Goal: Task Accomplishment & Management: Complete application form

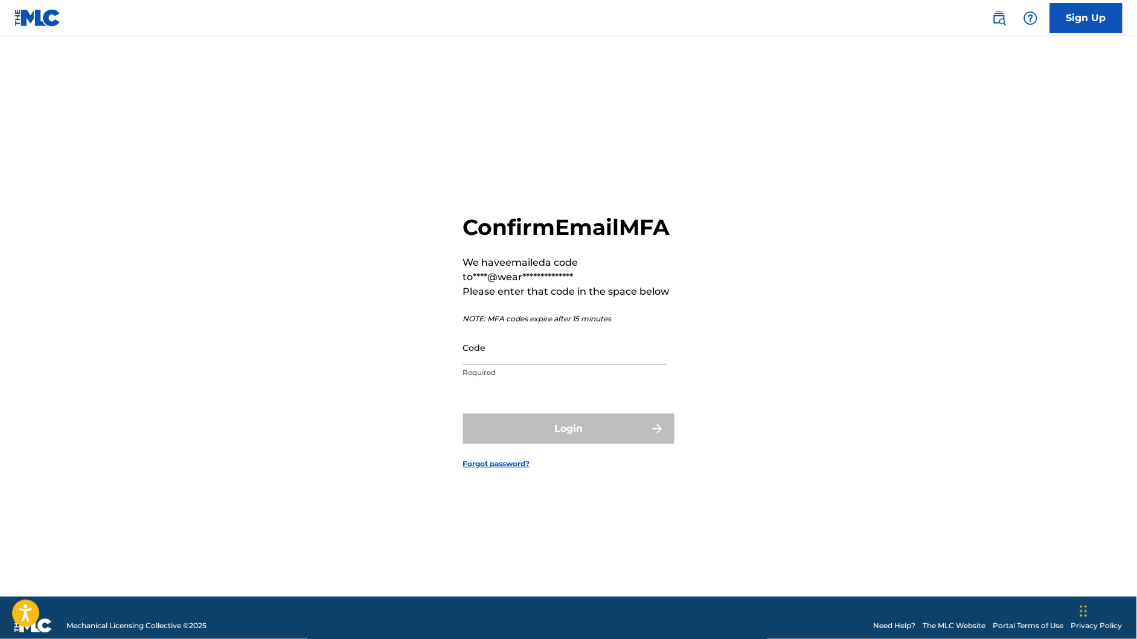
click at [591, 365] on input "Code" at bounding box center [565, 347] width 204 height 34
paste input "804346"
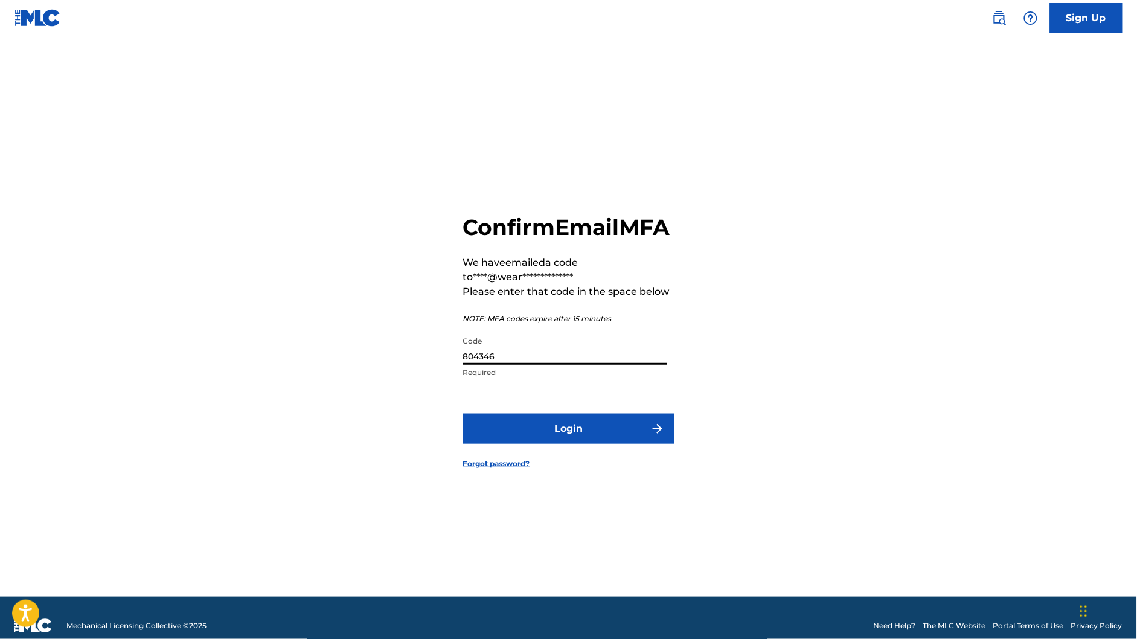
type input "804346"
click at [590, 441] on button "Login" at bounding box center [568, 429] width 211 height 30
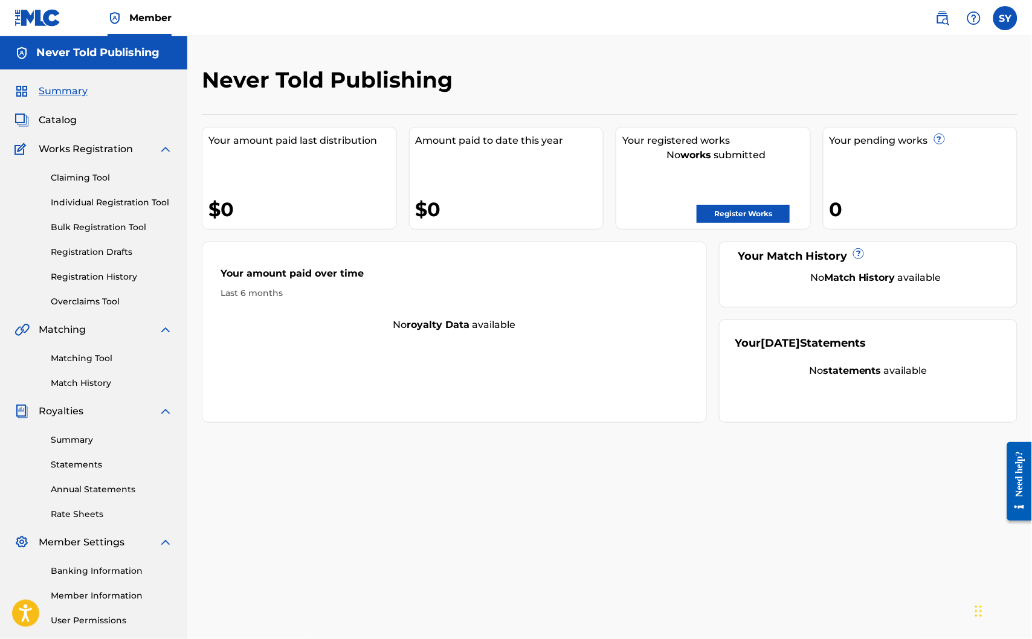
click at [160, 12] on span "Member" at bounding box center [150, 18] width 42 height 14
click at [89, 50] on h5 "Never Told Publishing" at bounding box center [97, 53] width 123 height 14
click at [74, 91] on span "Summary" at bounding box center [63, 91] width 49 height 14
click at [84, 180] on link "Claiming Tool" at bounding box center [112, 178] width 122 height 13
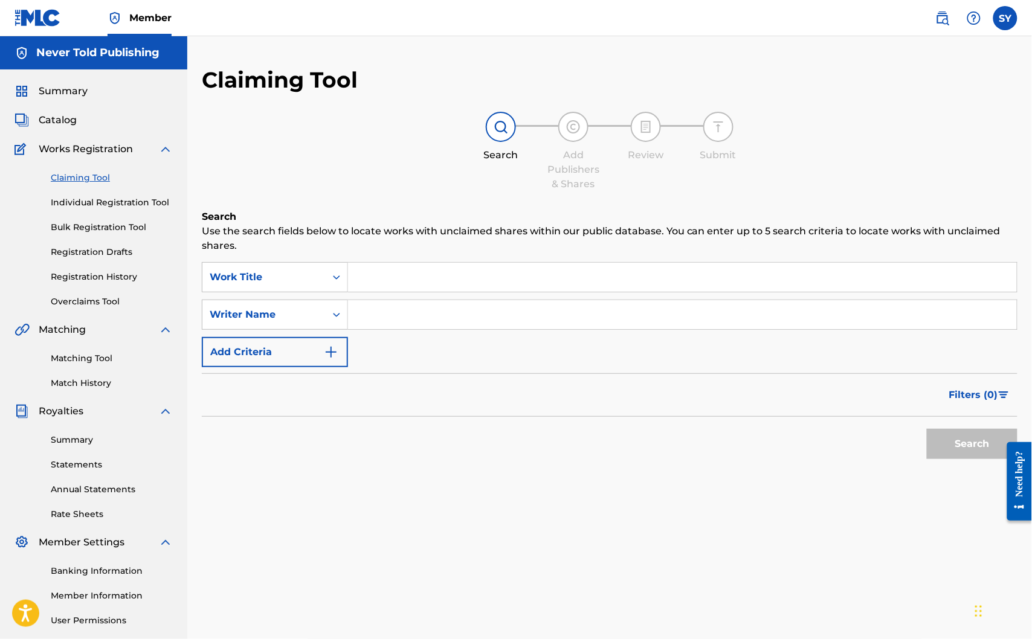
click at [393, 276] on input "Search Form" at bounding box center [682, 277] width 669 height 29
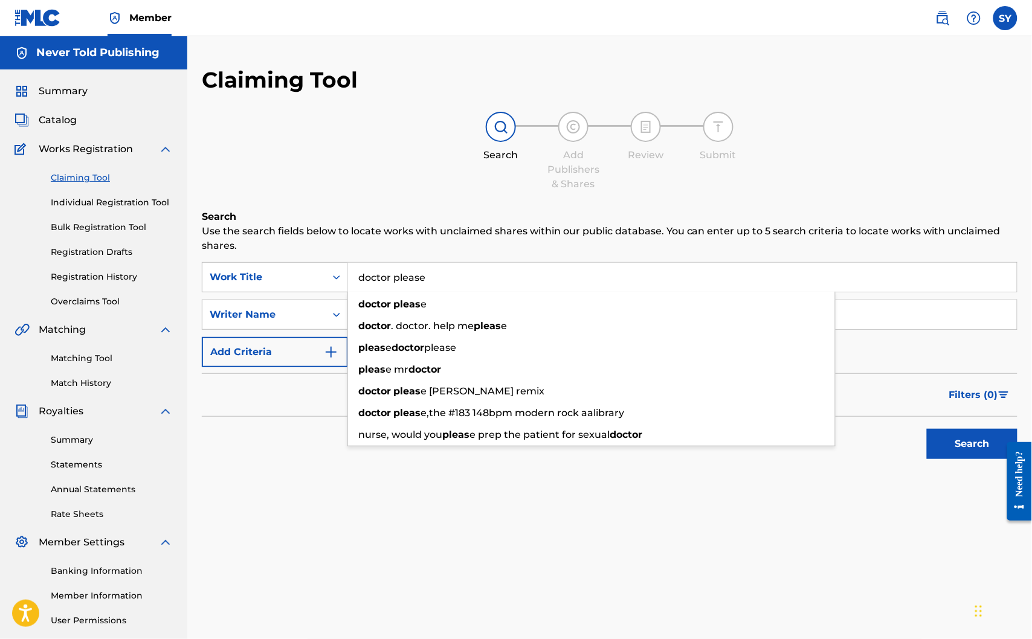
type input "doctor please"
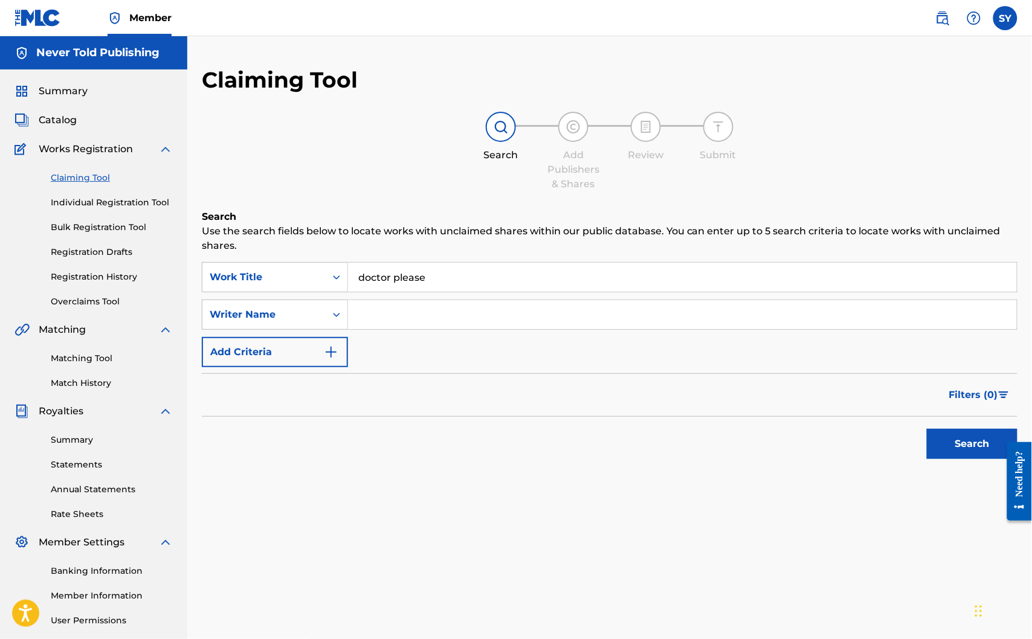
click at [425, 321] on input "Search Form" at bounding box center [682, 314] width 669 height 29
click at [112, 208] on link "Individual Registration Tool" at bounding box center [112, 202] width 122 height 13
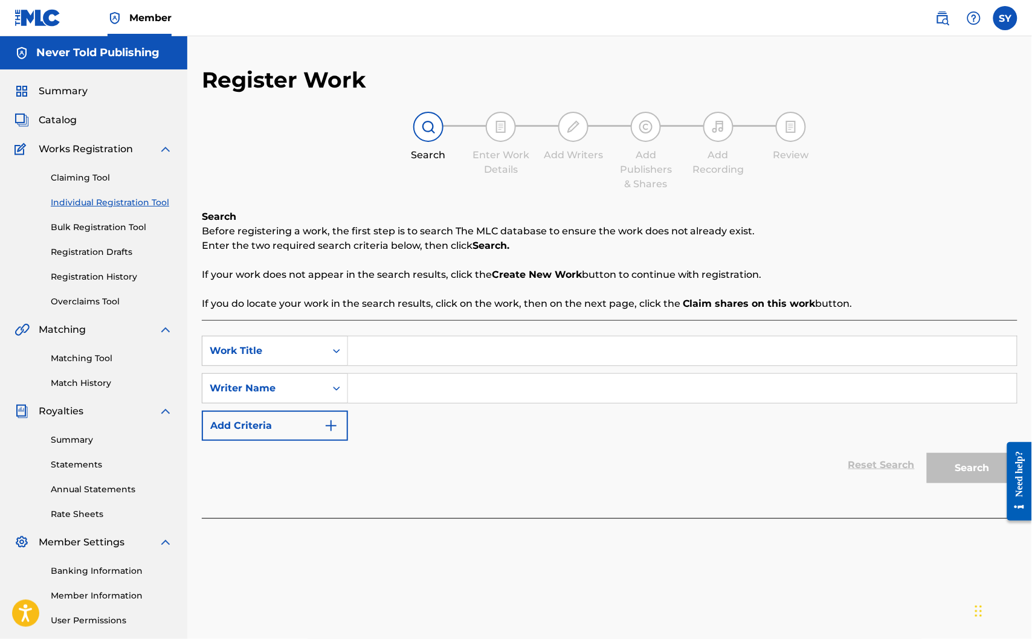
drag, startPoint x: 385, startPoint y: 328, endPoint x: 400, endPoint y: 357, distance: 32.7
click at [386, 330] on div "SearchWithCriteriaddabf571-d019-4a64-bc4e-6963ee1ebdde Work Title SearchWithCri…" at bounding box center [609, 419] width 815 height 198
click at [401, 358] on input "Search Form" at bounding box center [682, 350] width 669 height 29
type input "doctor please"
type input "[PERSON_NAME]"
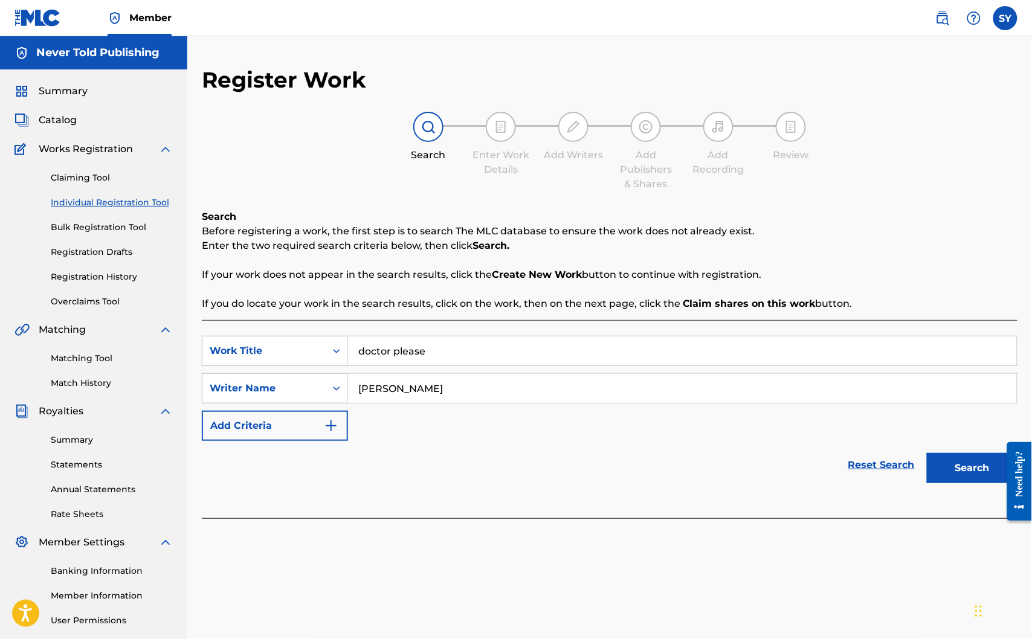
click at [927, 453] on button "Search" at bounding box center [972, 468] width 91 height 30
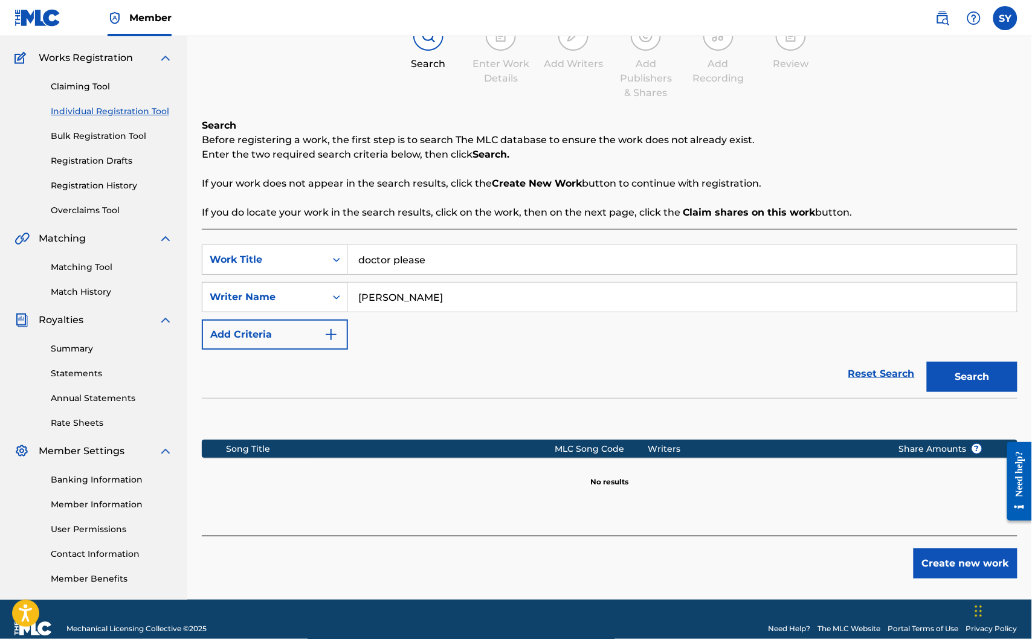
scroll to position [109, 0]
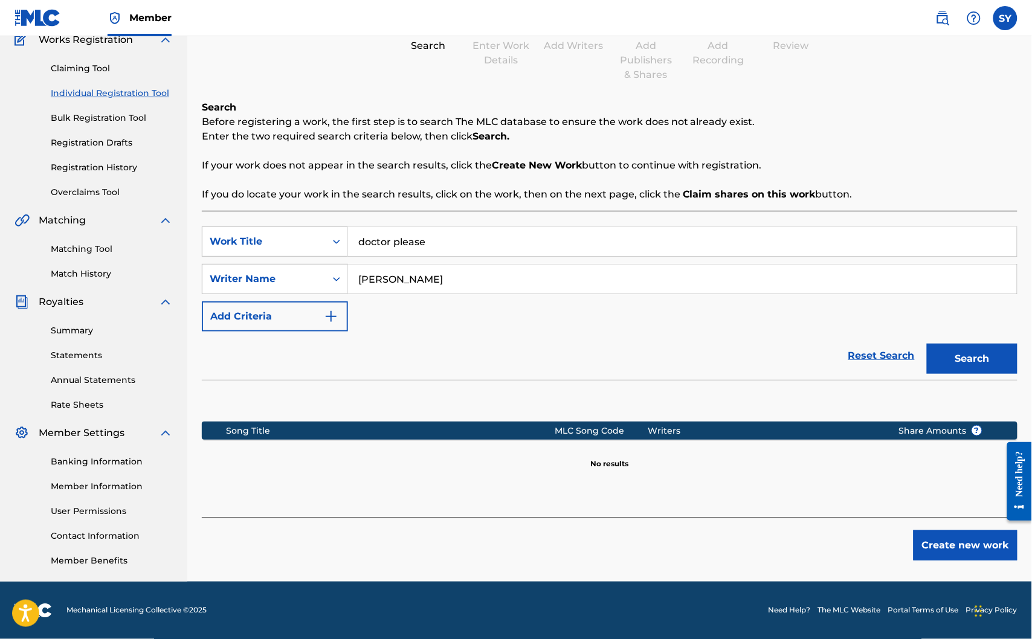
click at [956, 550] on button "Create new work" at bounding box center [965, 545] width 104 height 30
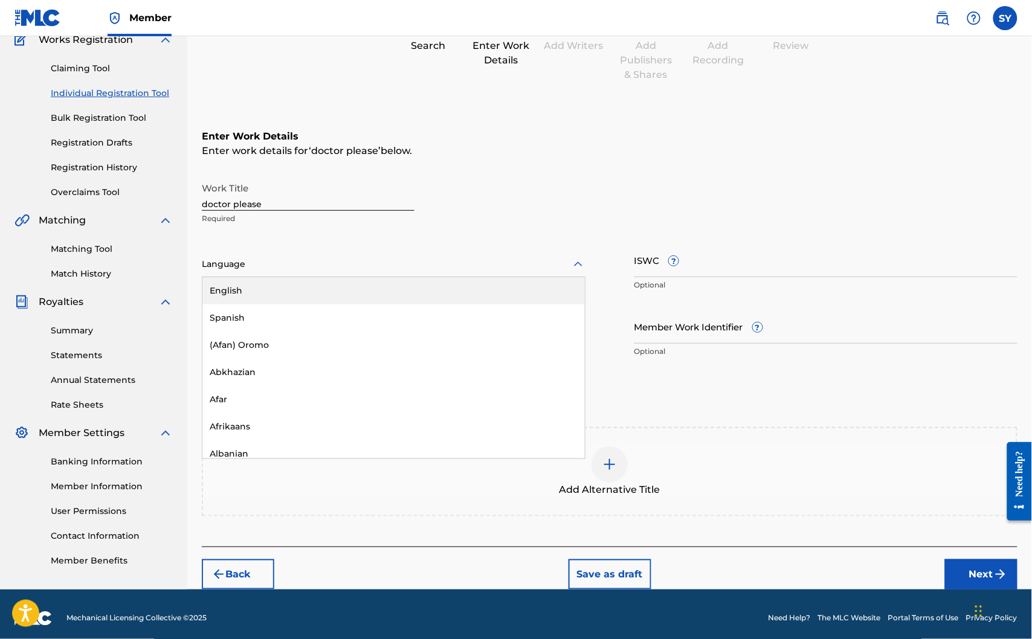
click at [274, 269] on div at bounding box center [394, 264] width 384 height 15
click at [280, 291] on div "English" at bounding box center [393, 290] width 382 height 27
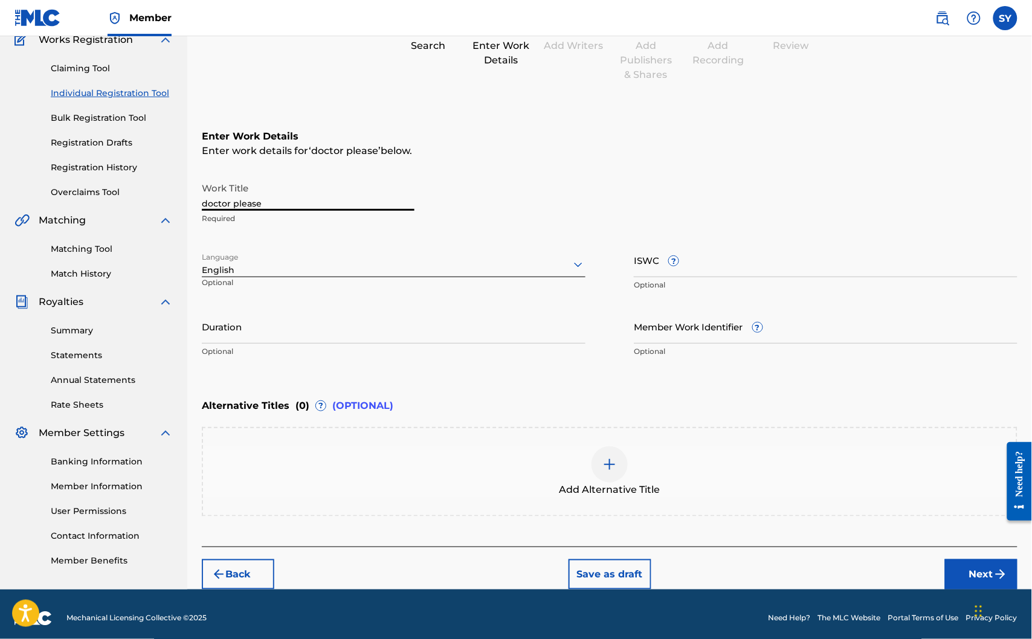
click at [250, 205] on input "doctor please" at bounding box center [308, 193] width 213 height 34
type input "Doctor Please"
paste input "T9235456890"
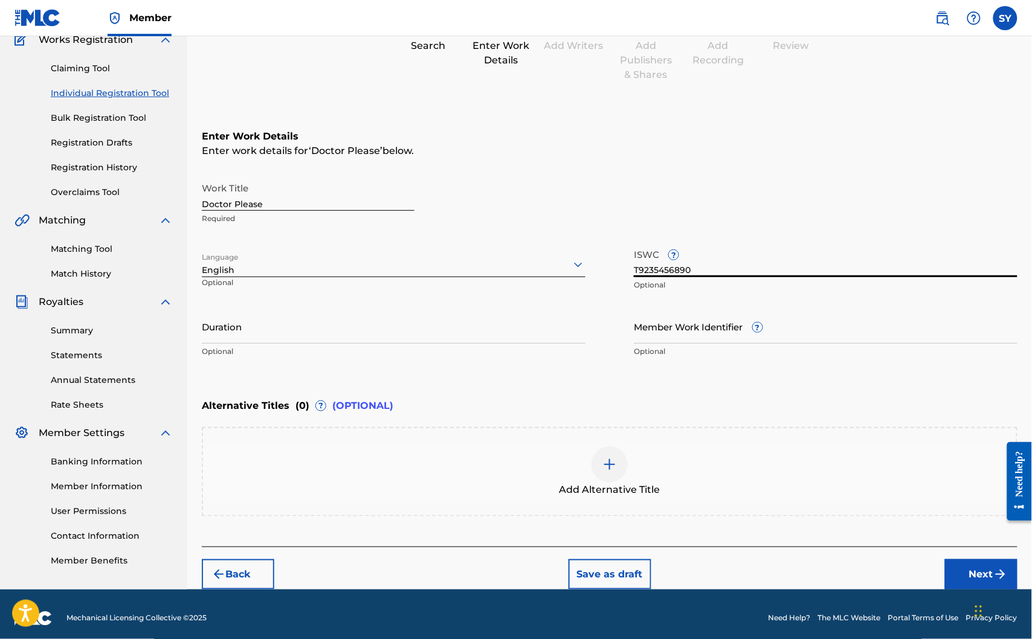
type input "T9235456890"
click at [329, 318] on input "Duration" at bounding box center [394, 326] width 384 height 34
type input "03:00"
click at [964, 579] on button "Next" at bounding box center [981, 574] width 72 height 30
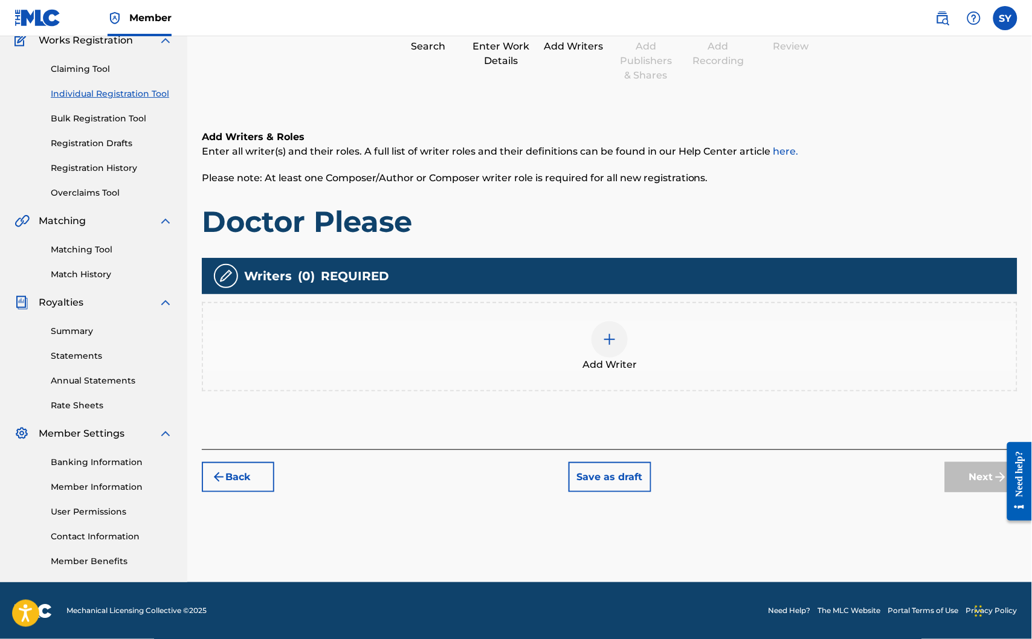
scroll to position [54, 0]
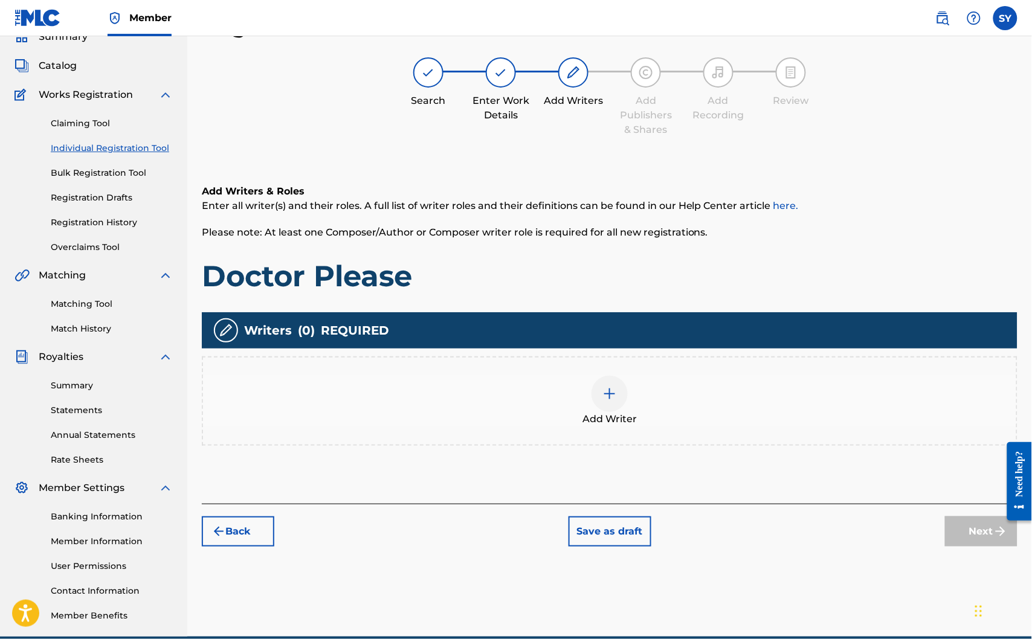
click at [613, 399] on img at bounding box center [609, 394] width 14 height 14
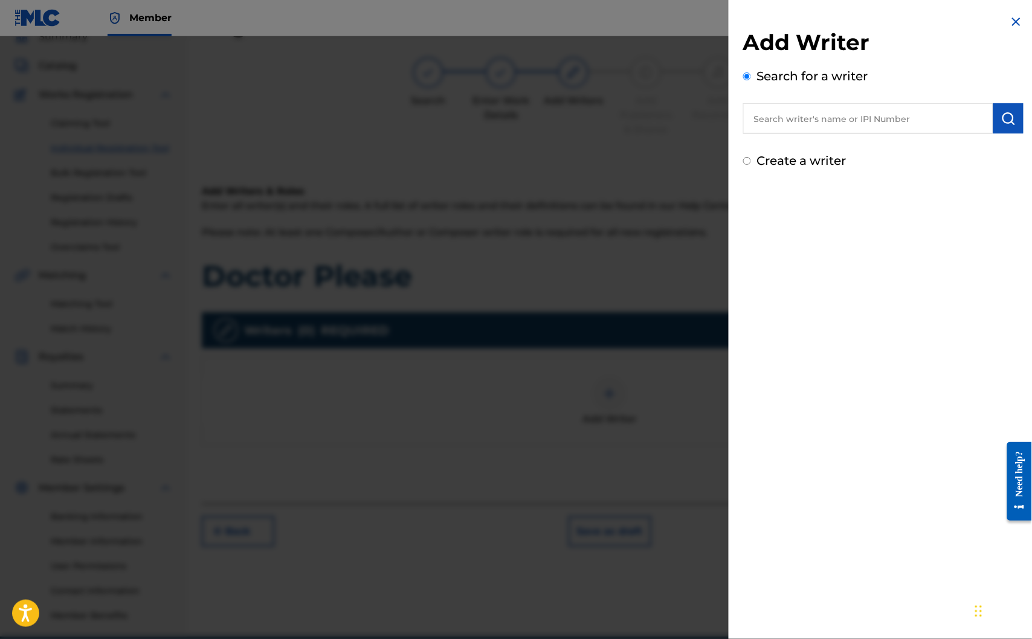
click at [792, 121] on input "text" at bounding box center [868, 118] width 250 height 30
type input "[PERSON_NAME]"
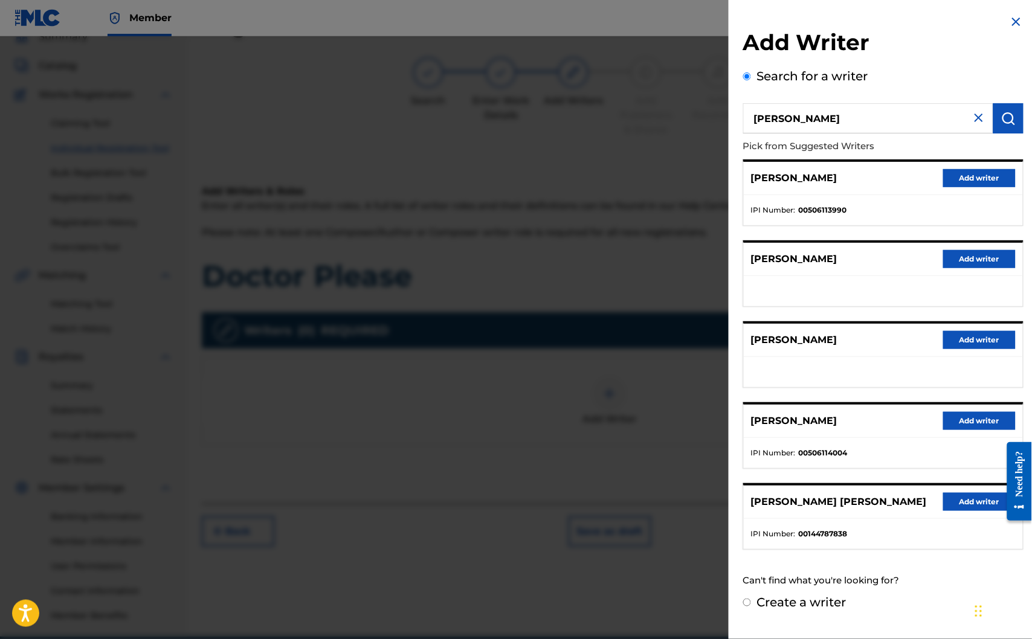
click at [993, 179] on button "Add writer" at bounding box center [979, 178] width 72 height 18
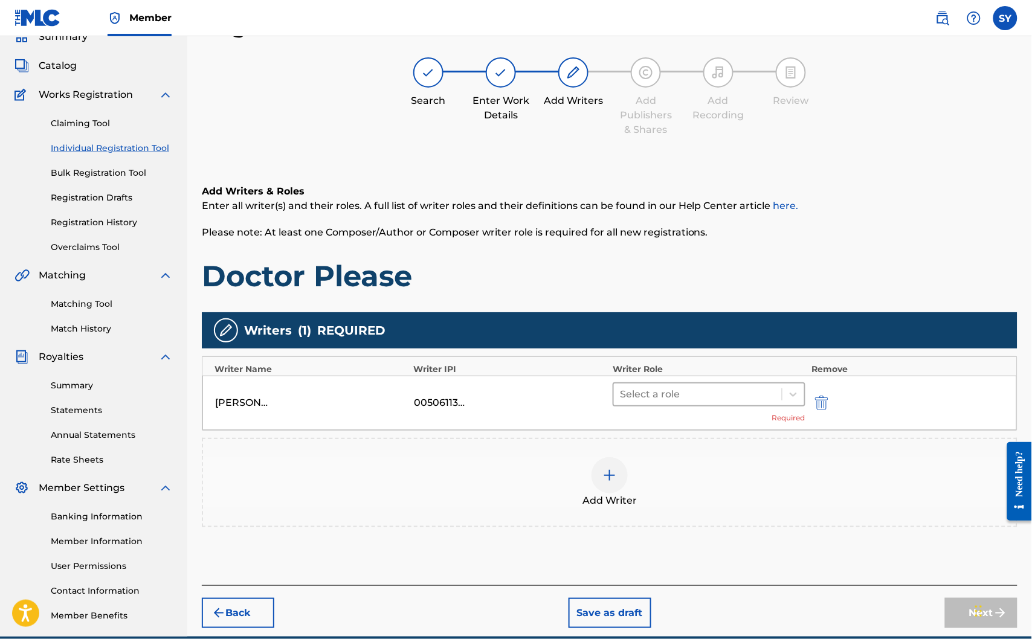
click at [637, 405] on div "Select a role" at bounding box center [709, 394] width 193 height 24
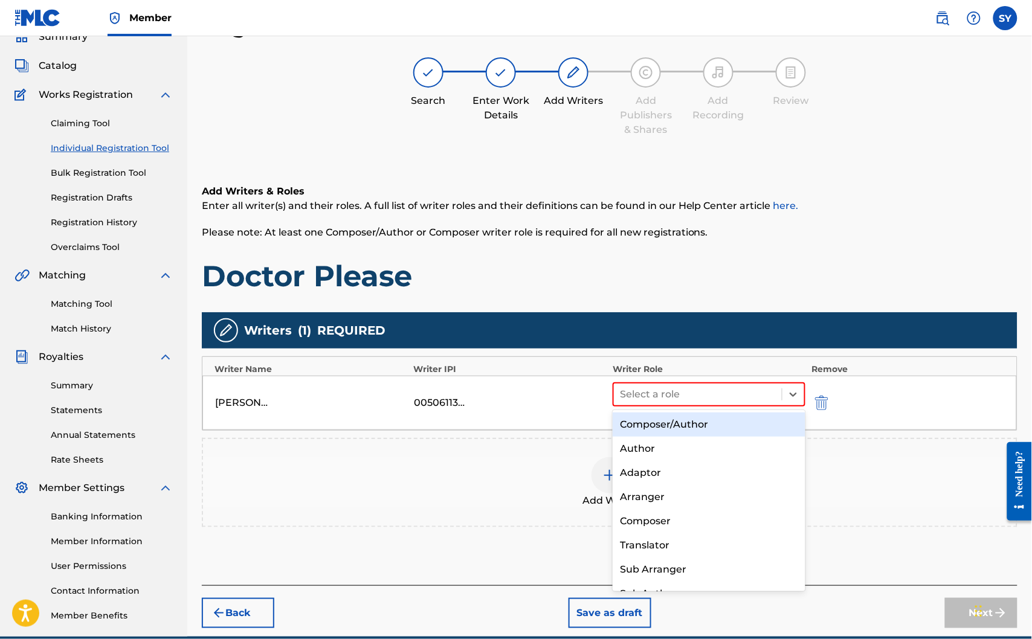
click at [648, 419] on div "Composer/Author" at bounding box center [709, 425] width 193 height 24
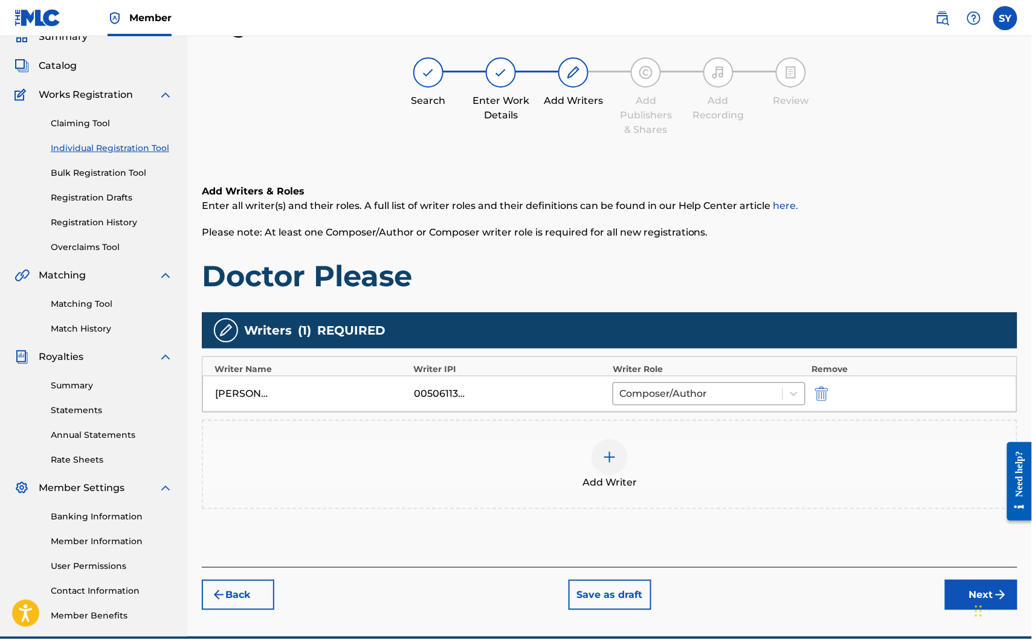
click at [620, 464] on div at bounding box center [609, 457] width 36 height 36
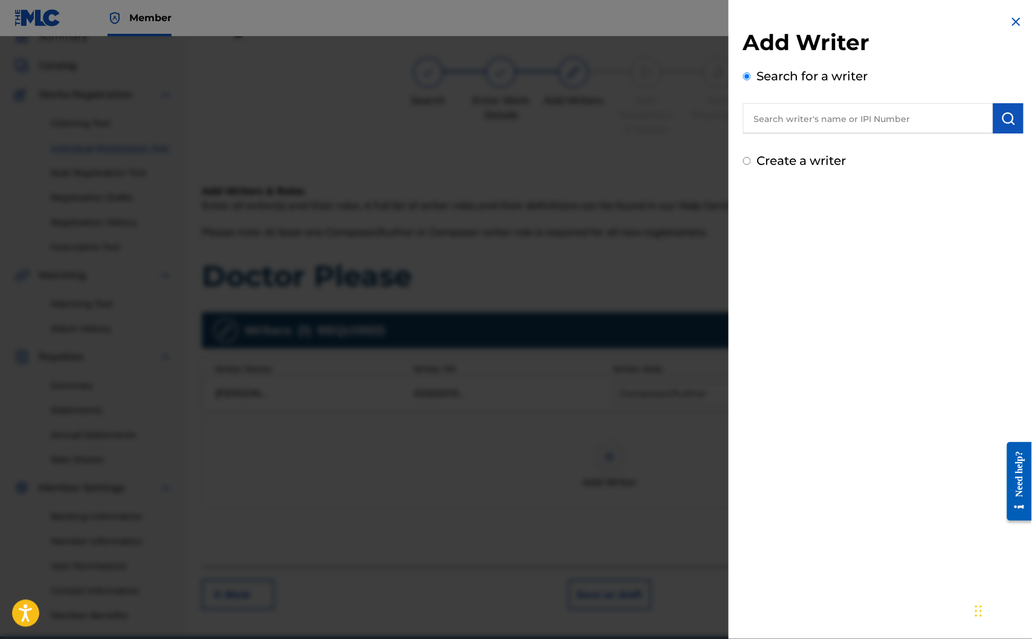
click at [819, 120] on input "text" at bounding box center [868, 118] width 250 height 30
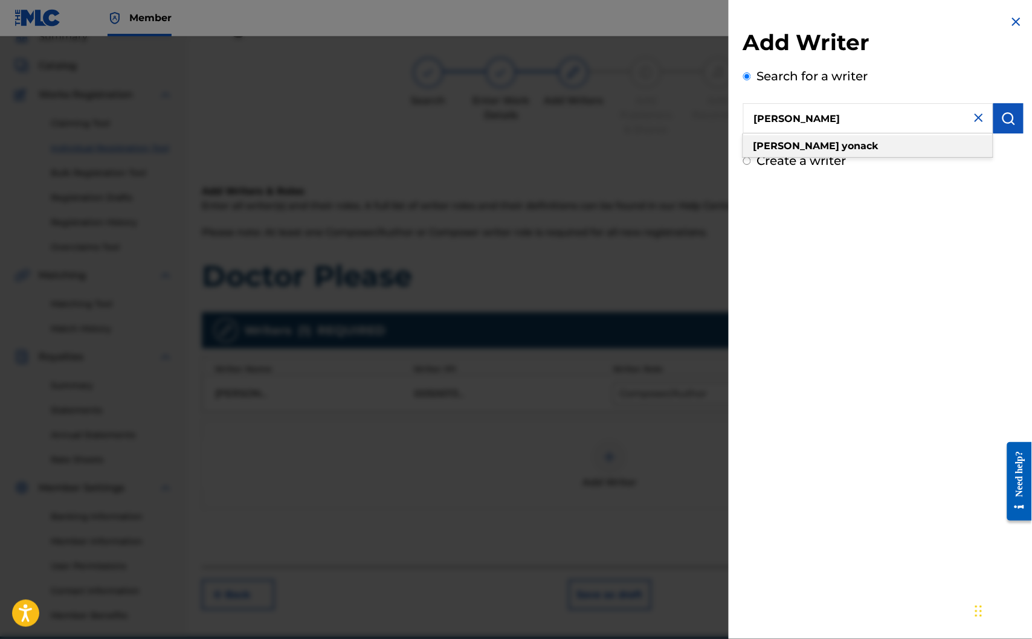
type input "[PERSON_NAME]"
click at [842, 140] on strong "yonack" at bounding box center [860, 145] width 36 height 11
click at [1001, 117] on img "submit" at bounding box center [1008, 118] width 14 height 14
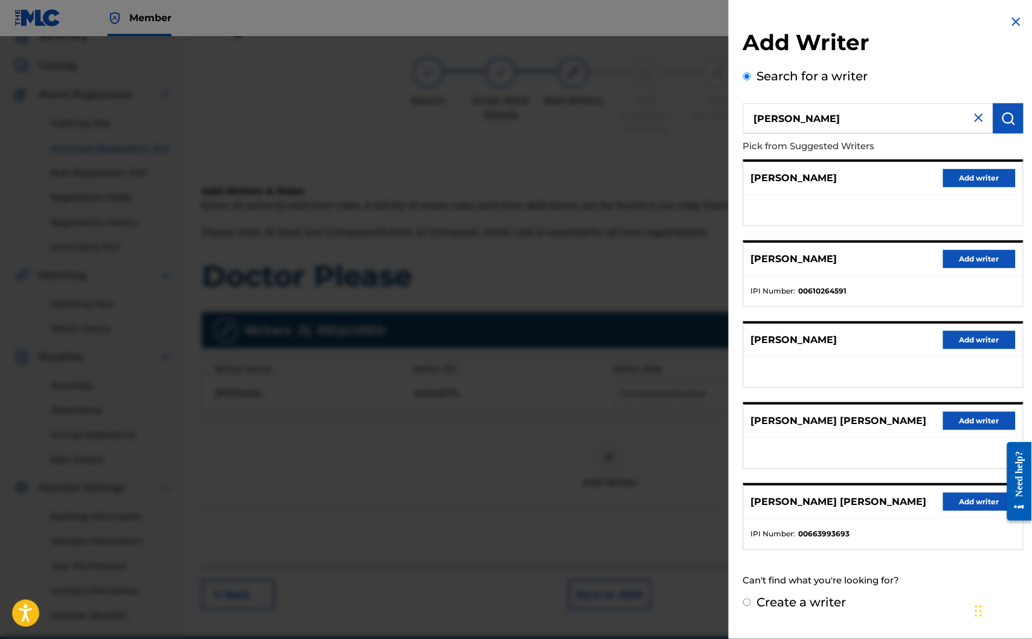
click at [995, 256] on button "Add writer" at bounding box center [979, 259] width 72 height 18
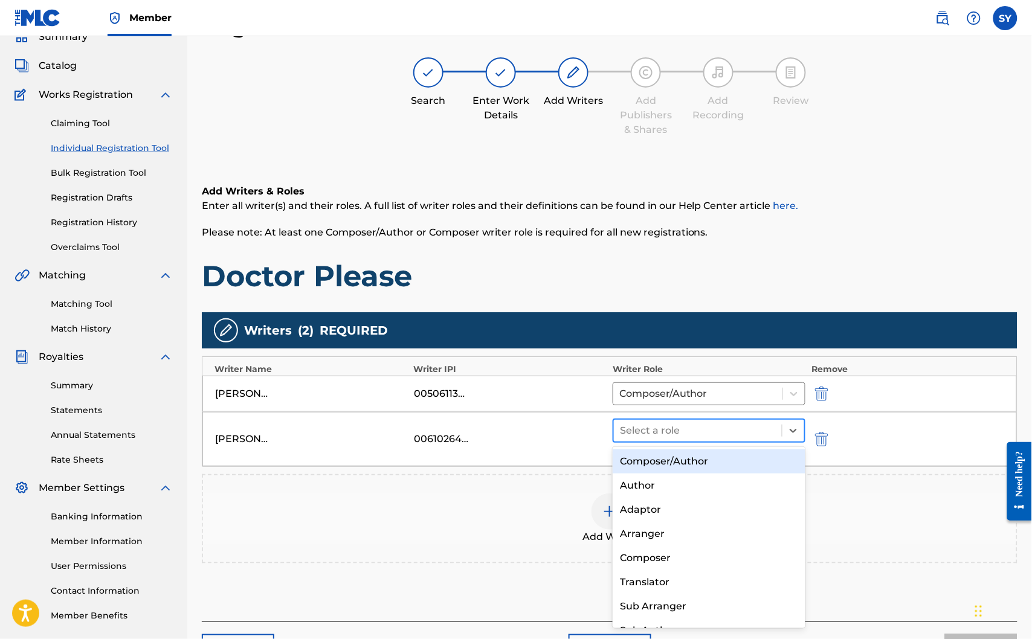
click at [729, 432] on div at bounding box center [698, 430] width 156 height 17
click at [724, 455] on div "Composer/Author" at bounding box center [709, 461] width 193 height 24
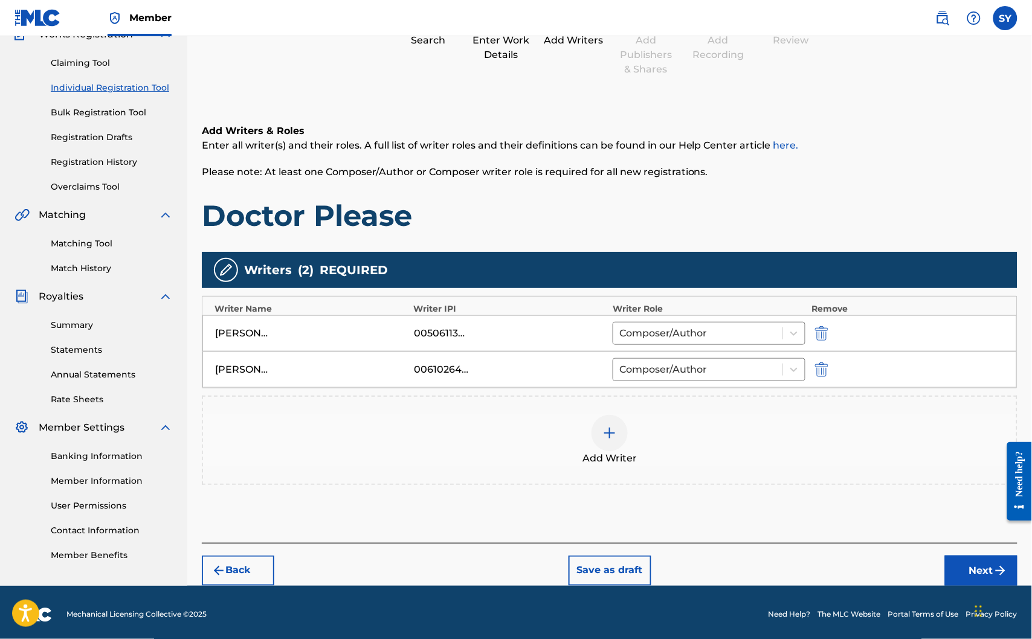
click at [966, 571] on button "Next" at bounding box center [981, 571] width 72 height 30
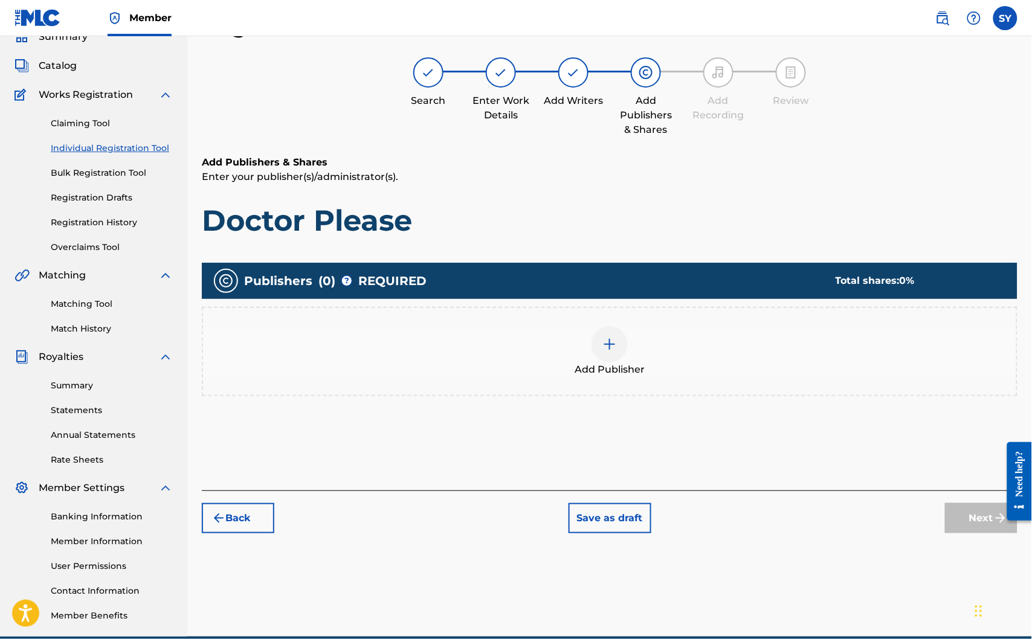
click at [629, 355] on div "Add Publisher" at bounding box center [609, 351] width 813 height 51
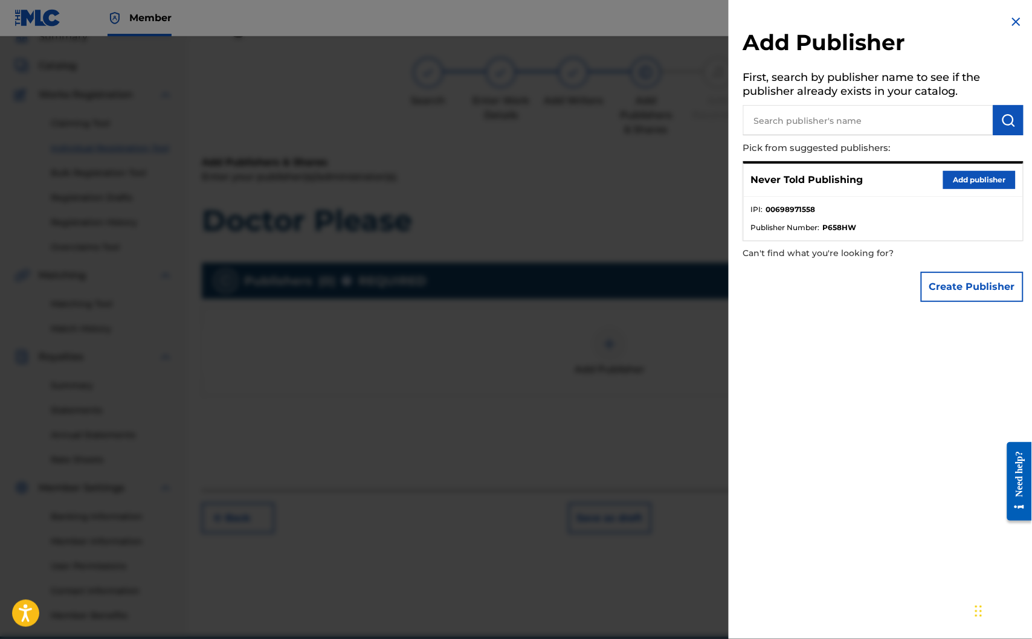
click at [959, 181] on button "Add publisher" at bounding box center [979, 180] width 72 height 18
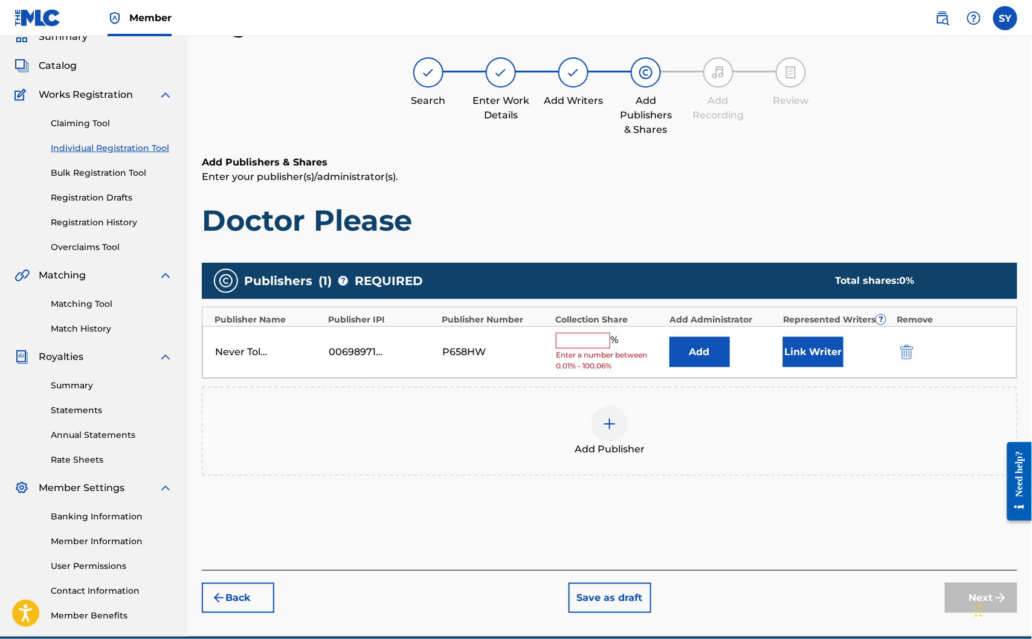
click at [574, 335] on input "text" at bounding box center [583, 341] width 54 height 16
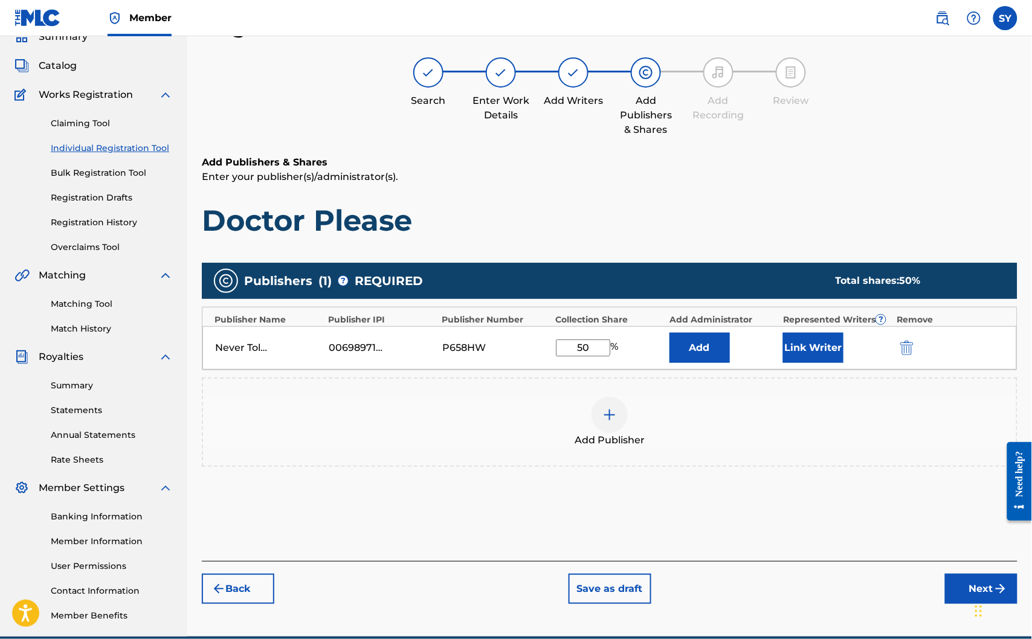
type input "50"
click at [608, 423] on div at bounding box center [609, 415] width 36 height 36
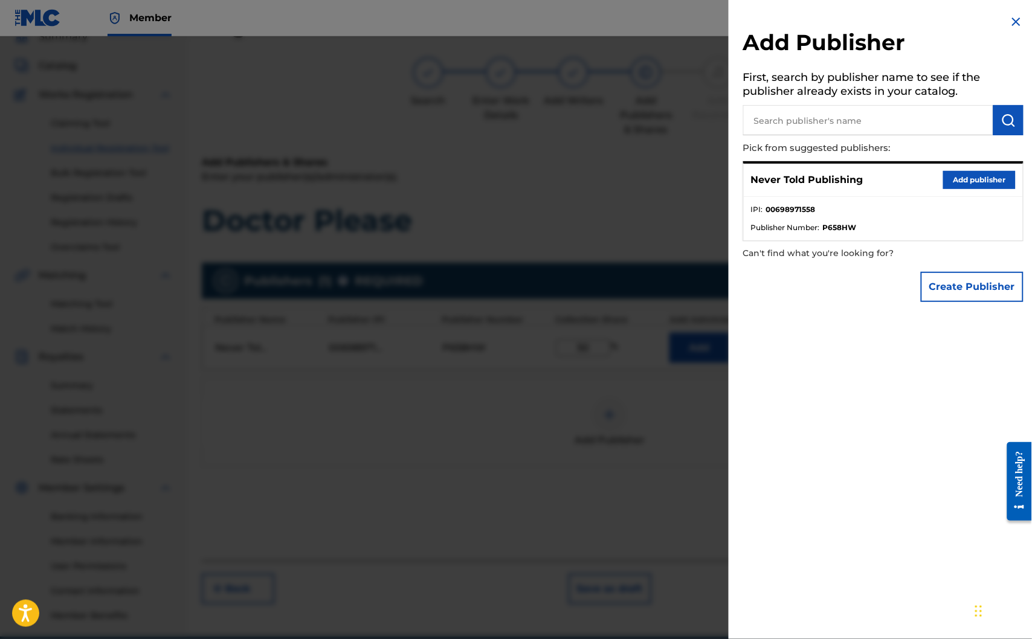
click at [860, 120] on input "text" at bounding box center [868, 120] width 250 height 30
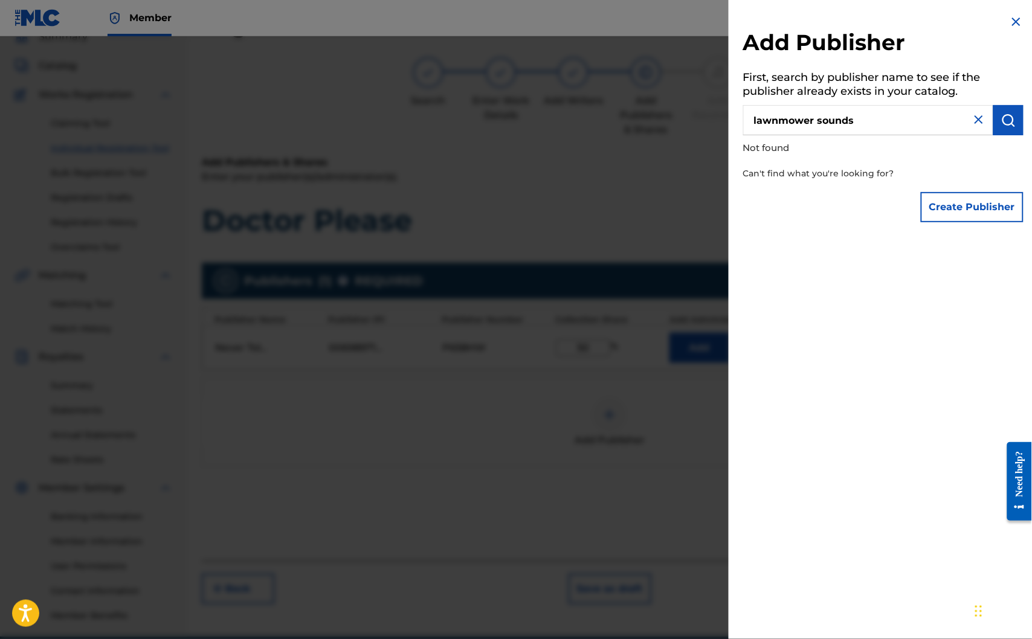
click at [892, 223] on div "Create Publisher" at bounding box center [883, 207] width 280 height 42
click at [851, 120] on input "lawnmower sounds" at bounding box center [868, 120] width 250 height 30
type input "magic"
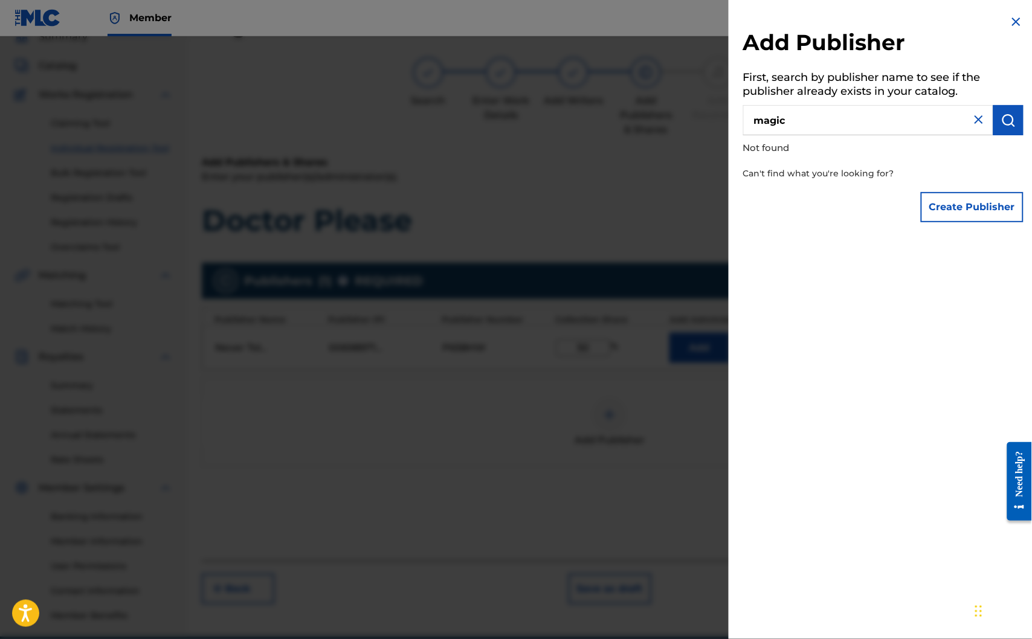
click at [858, 130] on input "magic" at bounding box center [868, 120] width 250 height 30
click at [690, 146] on div at bounding box center [516, 355] width 1032 height 639
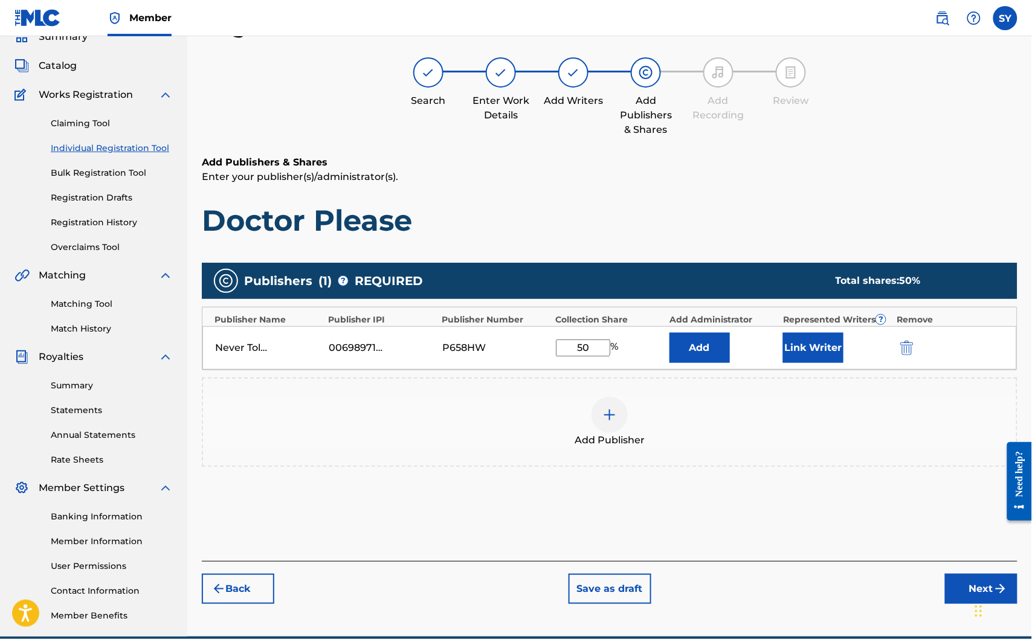
click at [504, 217] on h1 "Doctor Please" at bounding box center [609, 220] width 815 height 36
